Goal: Check status

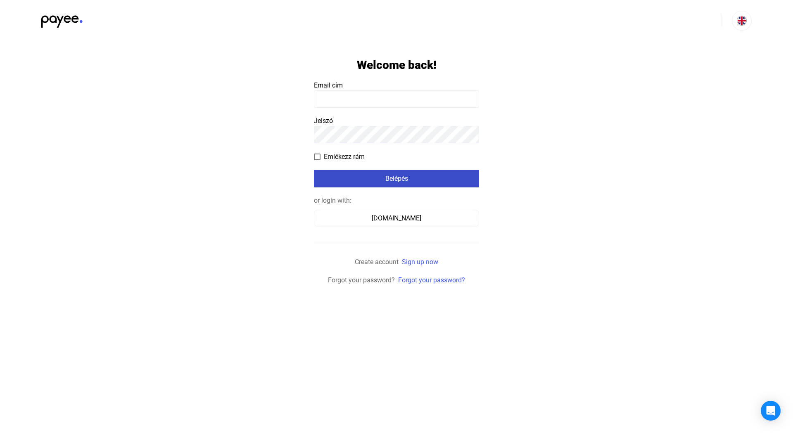
type input "**********"
click at [352, 180] on div "Belépés" at bounding box center [396, 179] width 160 height 10
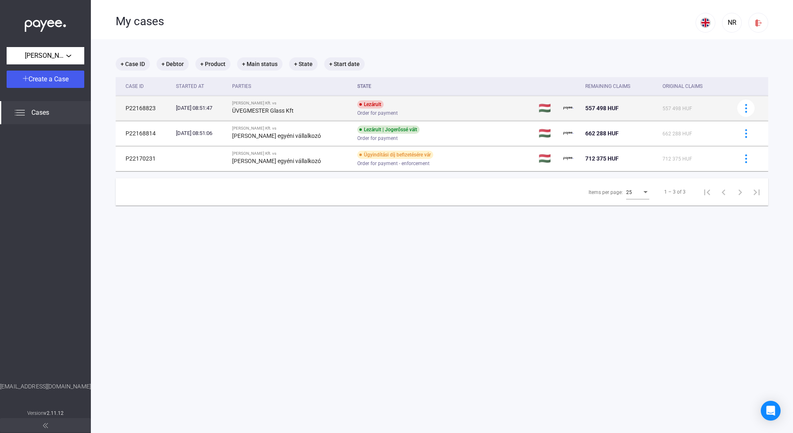
click at [336, 108] on div "ÜVEGMESTER Glass Kft" at bounding box center [291, 111] width 119 height 10
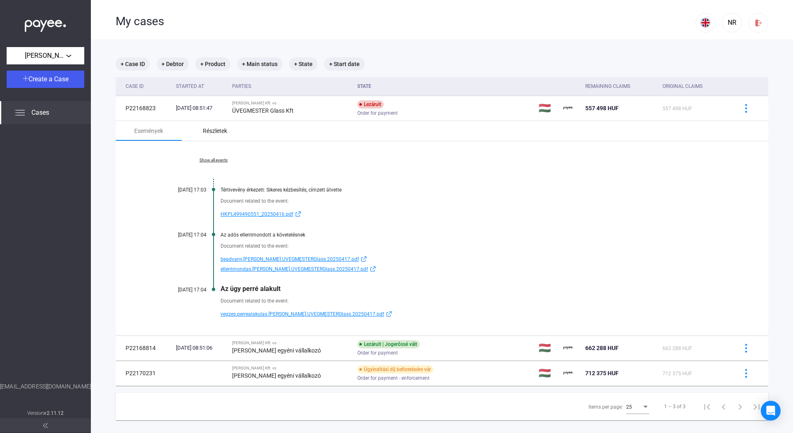
click at [201, 130] on div "Részletek" at bounding box center [215, 131] width 66 height 20
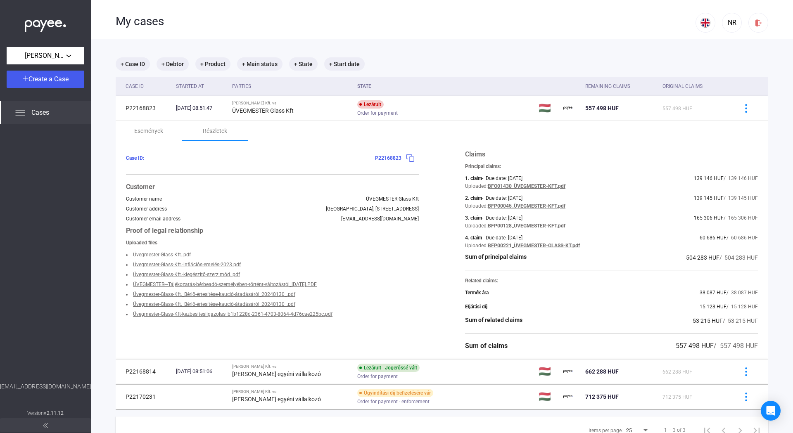
click at [406, 156] on img at bounding box center [410, 158] width 9 height 9
click at [159, 131] on div "Események" at bounding box center [148, 131] width 29 height 10
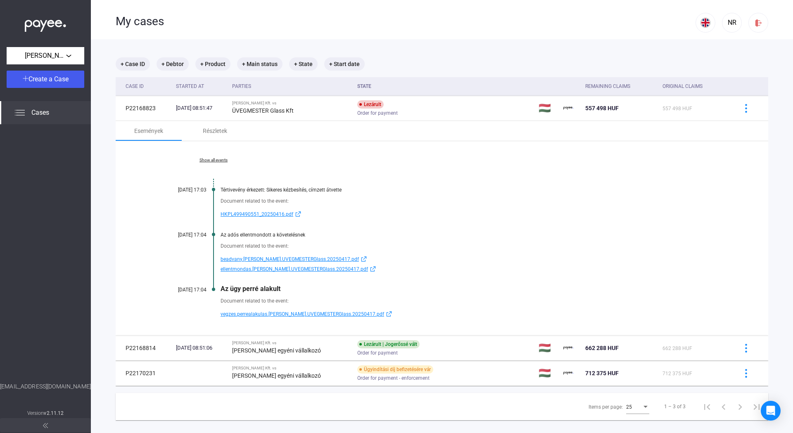
click at [223, 160] on link "Show all events" at bounding box center [213, 160] width 113 height 5
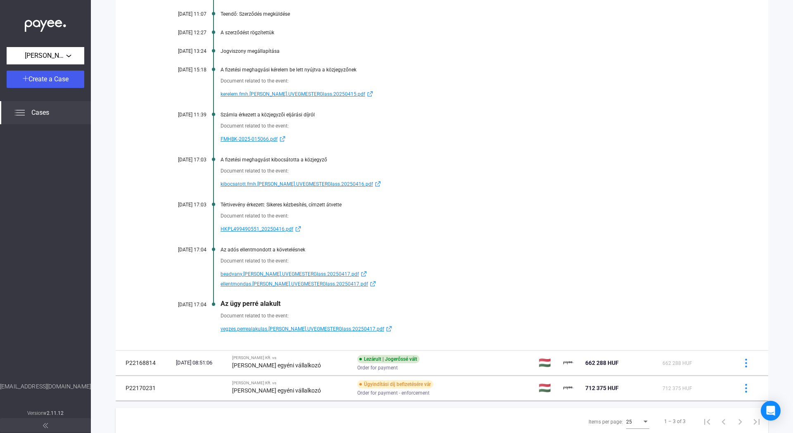
scroll to position [176, 0]
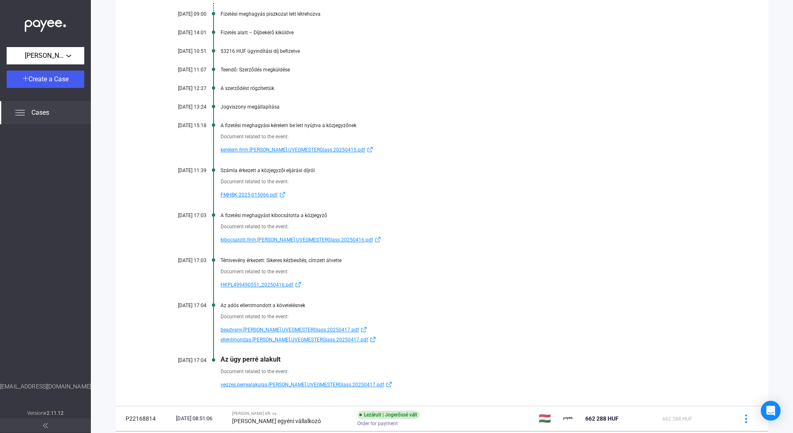
click at [310, 384] on span "vegzes.perrealakulas.[PERSON_NAME].UVEGMESTERGlass.20250417.pdf" at bounding box center [302, 385] width 164 height 10
